Goal: Task Accomplishment & Management: Use online tool/utility

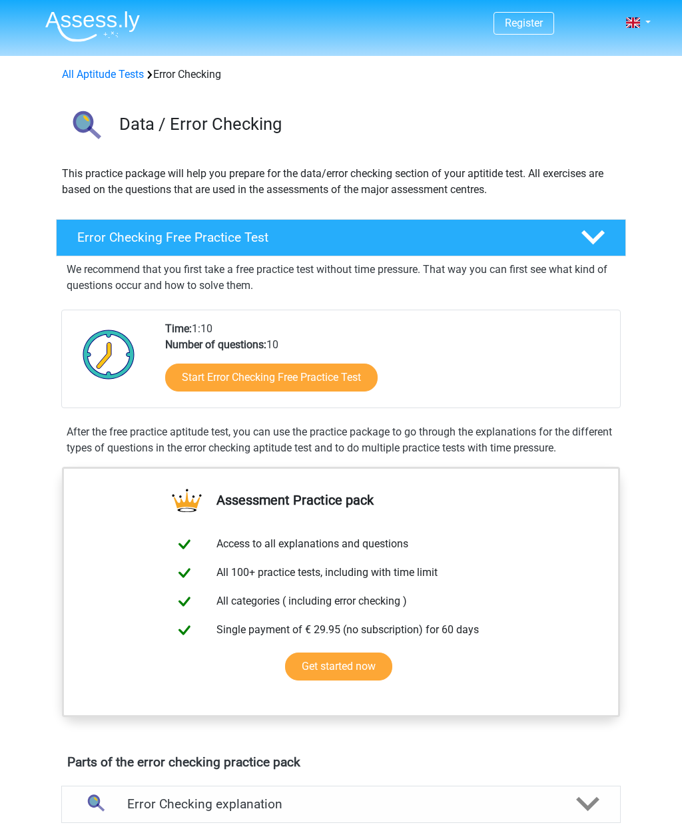
scroll to position [6, 0]
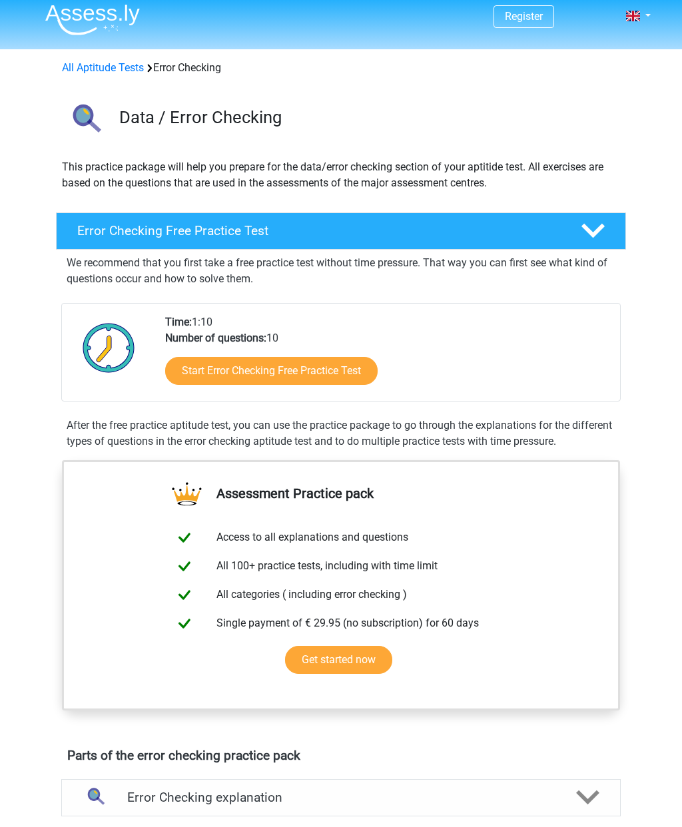
click at [343, 354] on div "Start Error Checking Free Practice Test" at bounding box center [387, 374] width 444 height 55
click at [327, 372] on link "Start Error Checking Free Practice Test" at bounding box center [271, 372] width 212 height 28
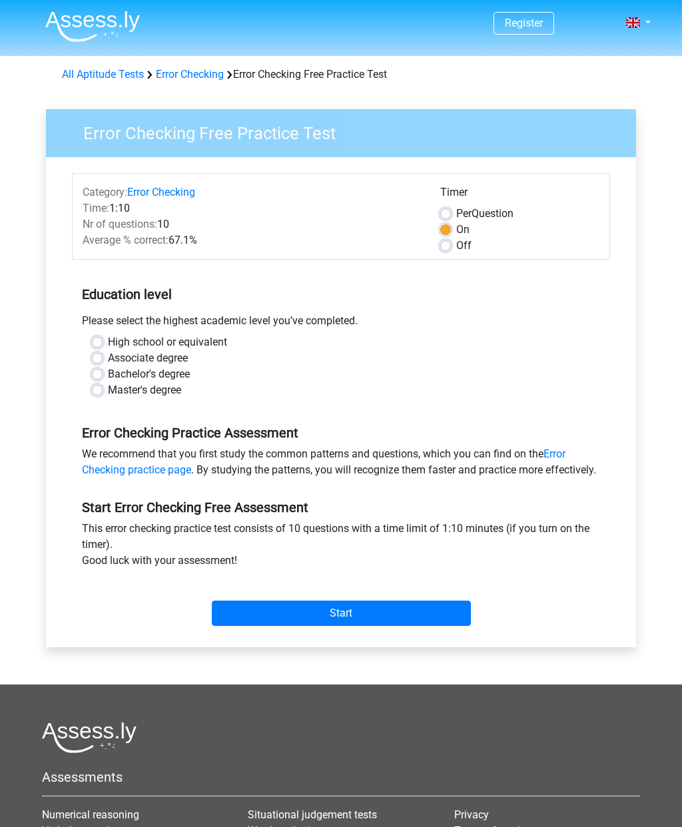
click at [108, 338] on label "High school or equivalent" at bounding box center [167, 342] width 119 height 16
click at [95, 338] on input "High school or equivalent" at bounding box center [97, 340] width 11 height 13
radio input "true"
click at [407, 626] on input "Start" at bounding box center [341, 613] width 259 height 25
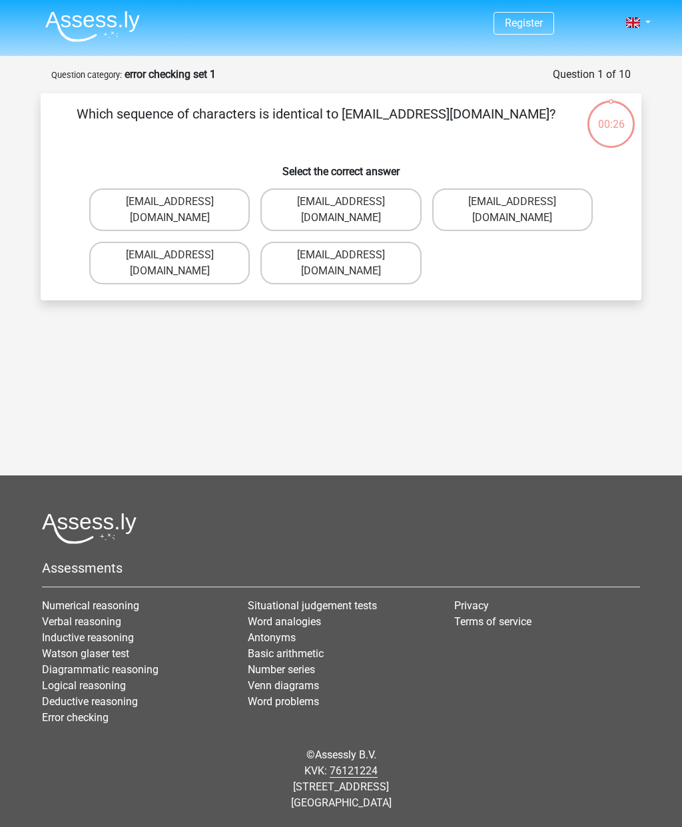
click at [153, 242] on label "Evie_Meade@jointmail.com.uk" at bounding box center [169, 263] width 160 height 43
click at [170, 255] on input "Evie_Meade@jointmail.com.uk" at bounding box center [174, 259] width 9 height 9
radio input "true"
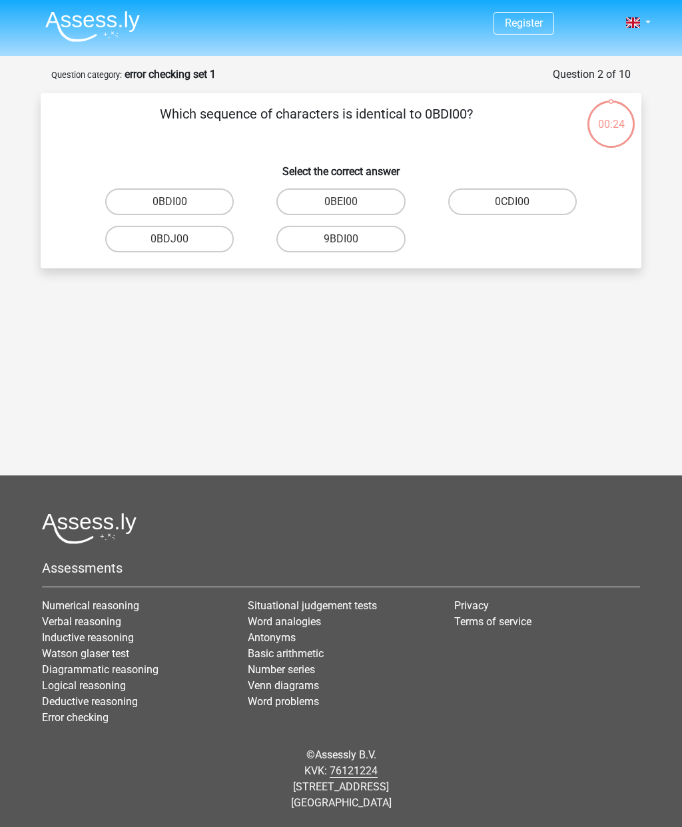
scroll to position [53, 0]
click at [184, 188] on label "0BDI00" at bounding box center [169, 201] width 129 height 27
click at [178, 202] on input "0BDI00" at bounding box center [174, 206] width 9 height 9
radio input "true"
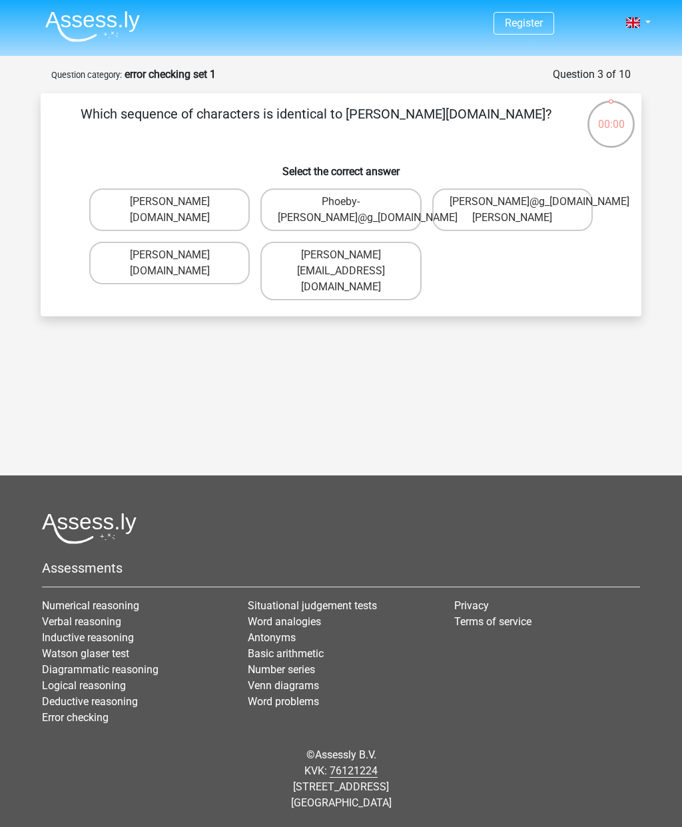
click at [198, 188] on label "Phoebe-Patterson@g_mail.gr" at bounding box center [169, 209] width 160 height 43
click at [178, 202] on input "Phoebe-Patterson@g_mail.gr" at bounding box center [174, 206] width 9 height 9
radio input "true"
click at [186, 188] on label "Phoebe-Patterson@g_mail.gr" at bounding box center [169, 209] width 160 height 43
click at [178, 202] on input "Phoebe-Patterson@g_mail.gr" at bounding box center [174, 206] width 9 height 9
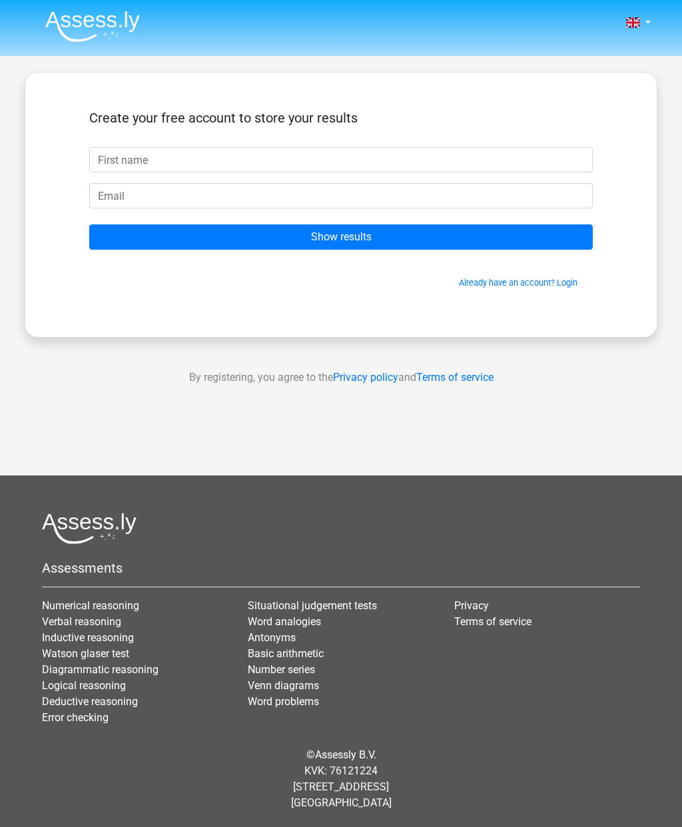
scroll to position [53, 0]
